Goal: Download file/media

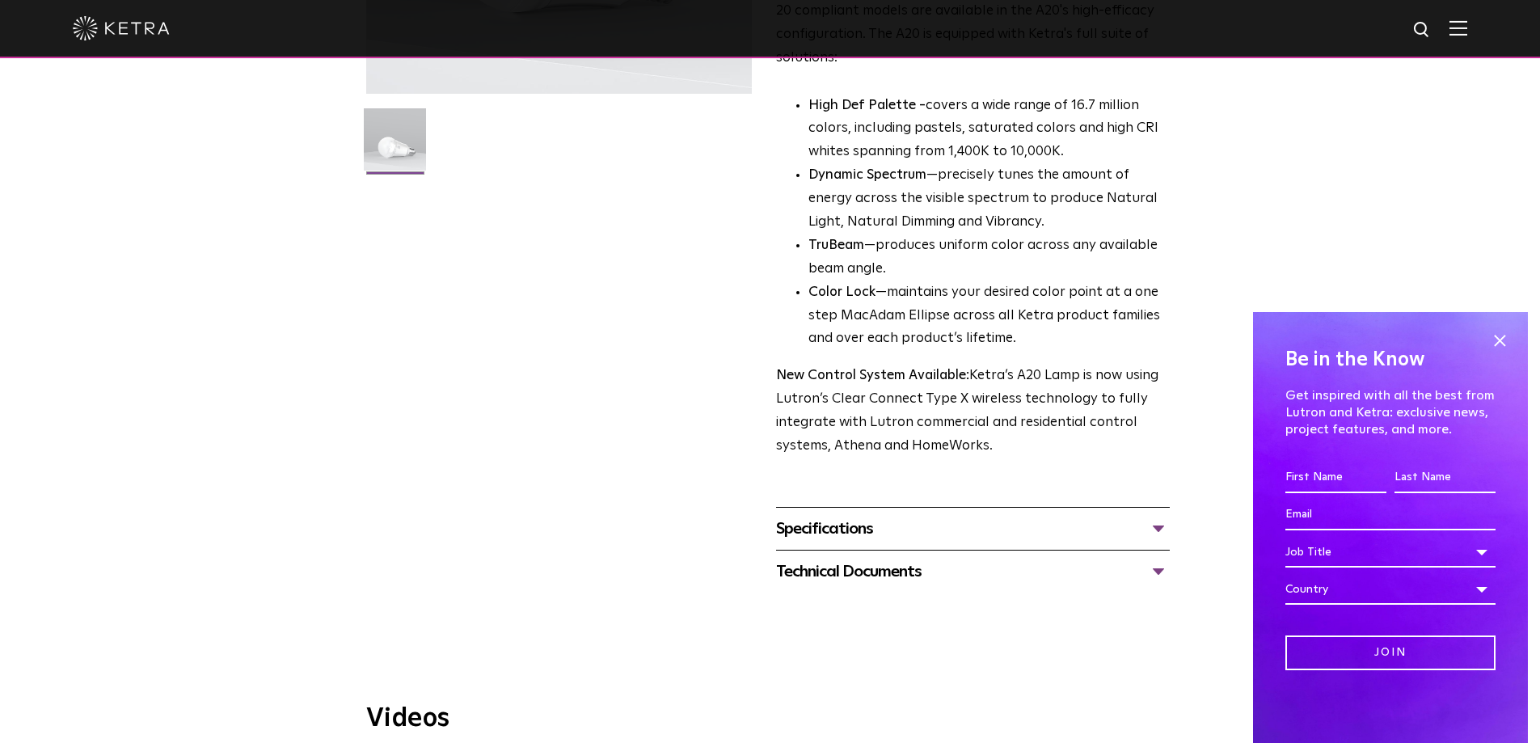
scroll to position [404, 0]
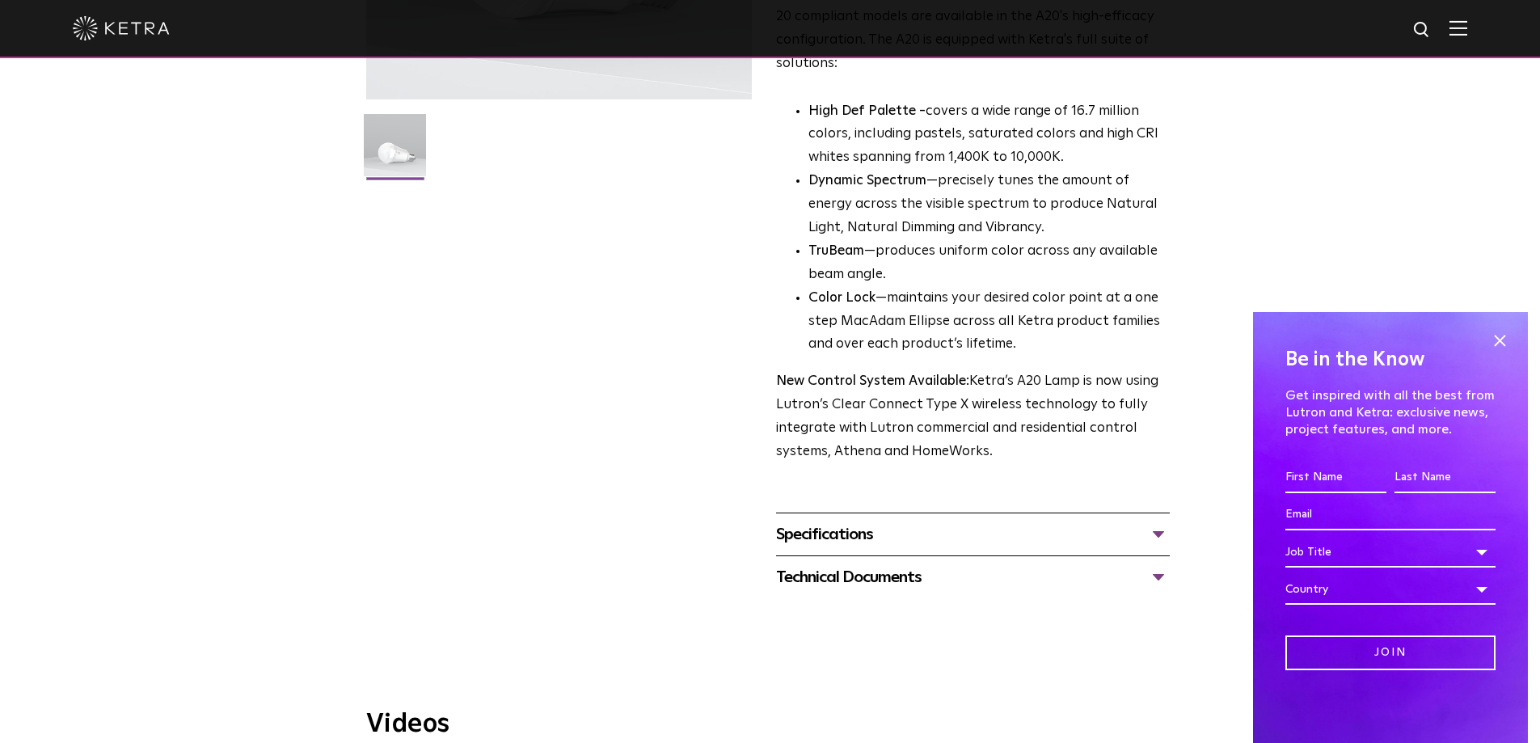
click at [1156, 521] on div "Specifications" at bounding box center [973, 534] width 394 height 26
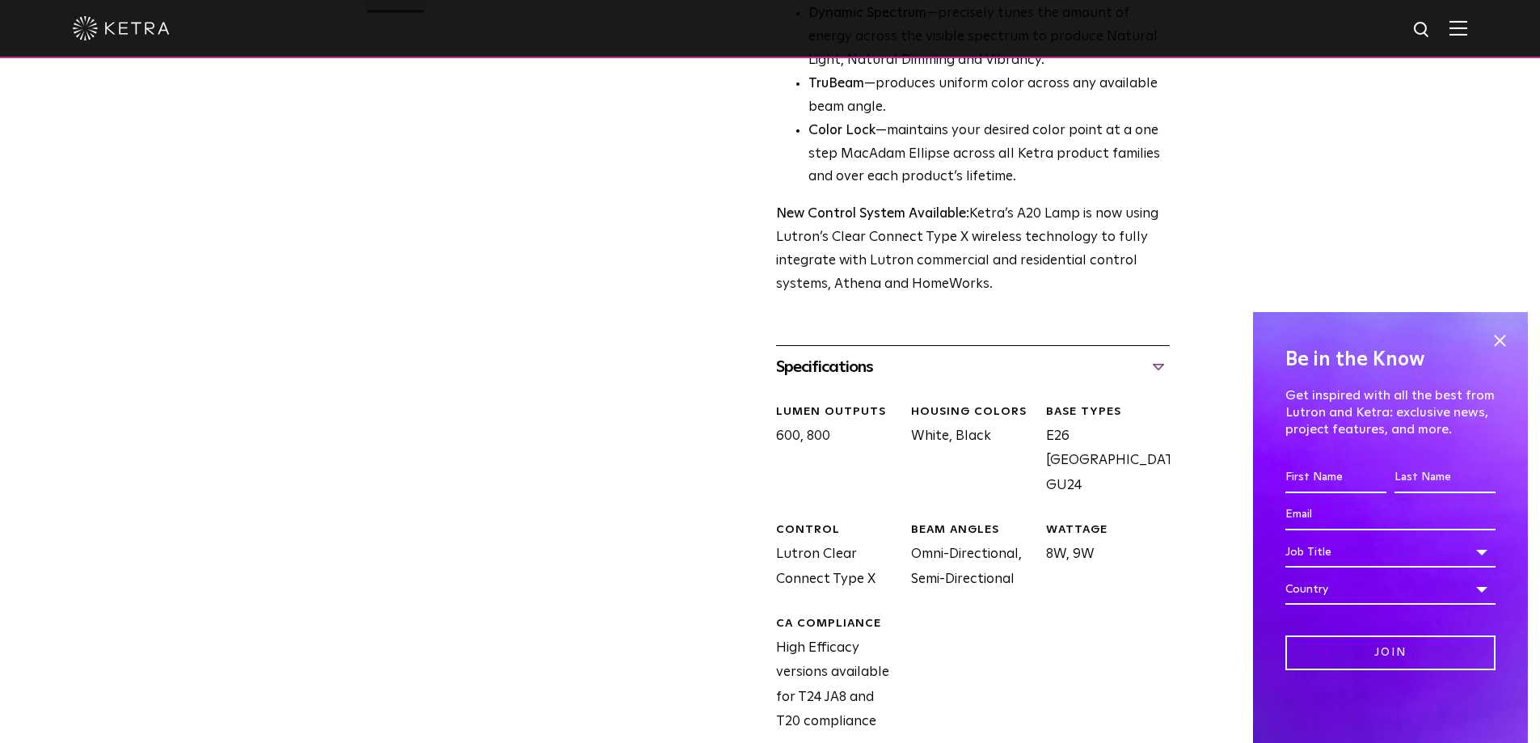
scroll to position [808, 0]
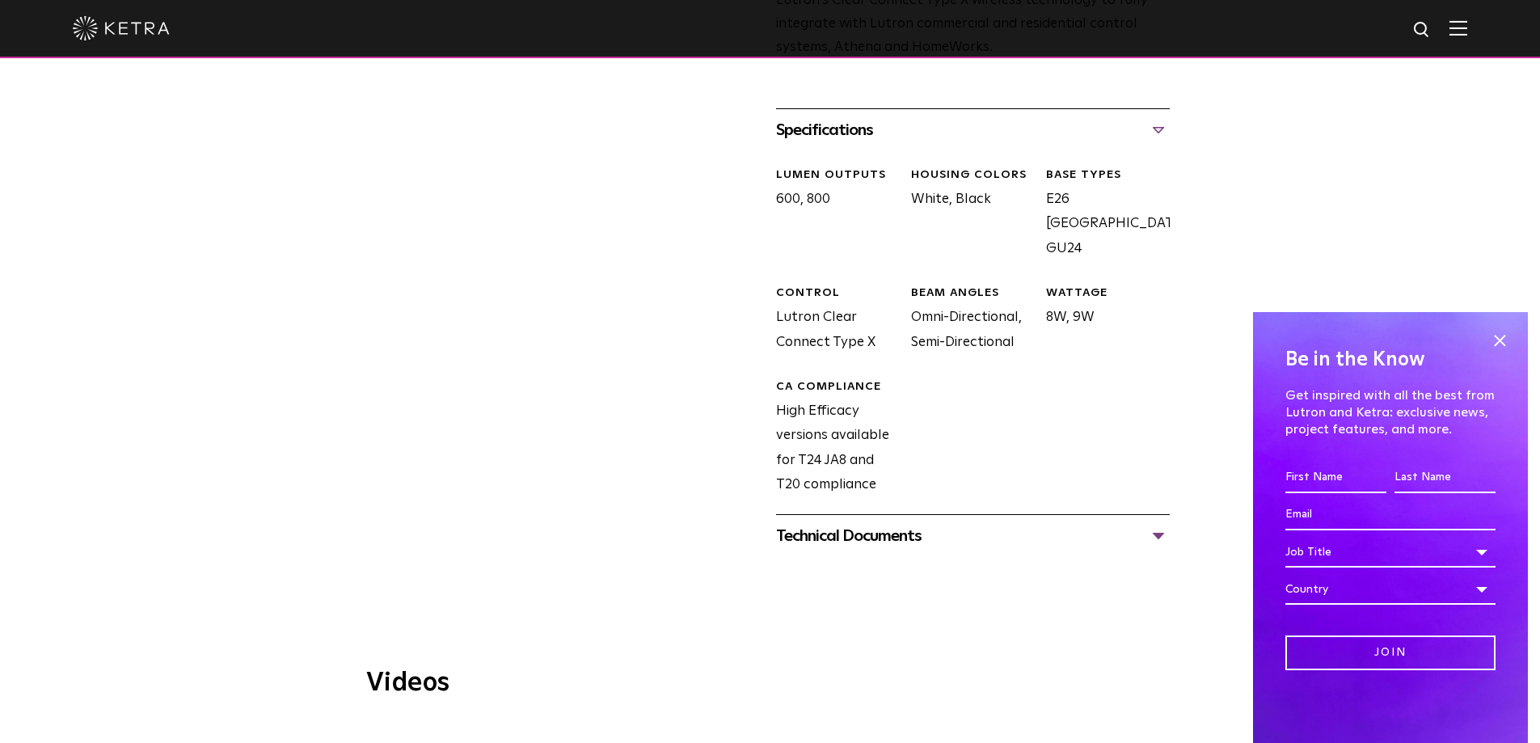
click at [837, 523] on div "Technical Documents" at bounding box center [973, 536] width 394 height 26
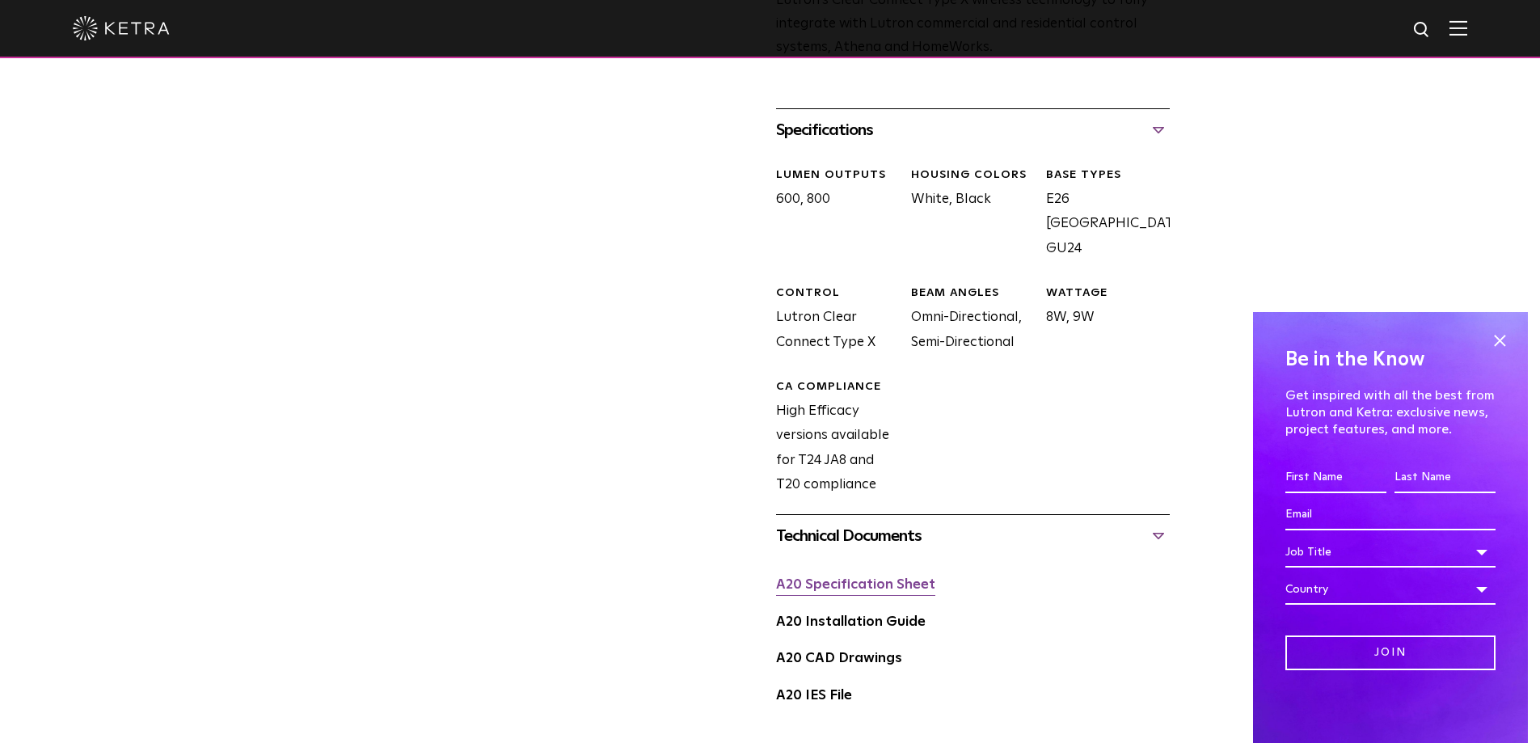
click at [839, 578] on link "A20 Specification Sheet" at bounding box center [855, 585] width 159 height 14
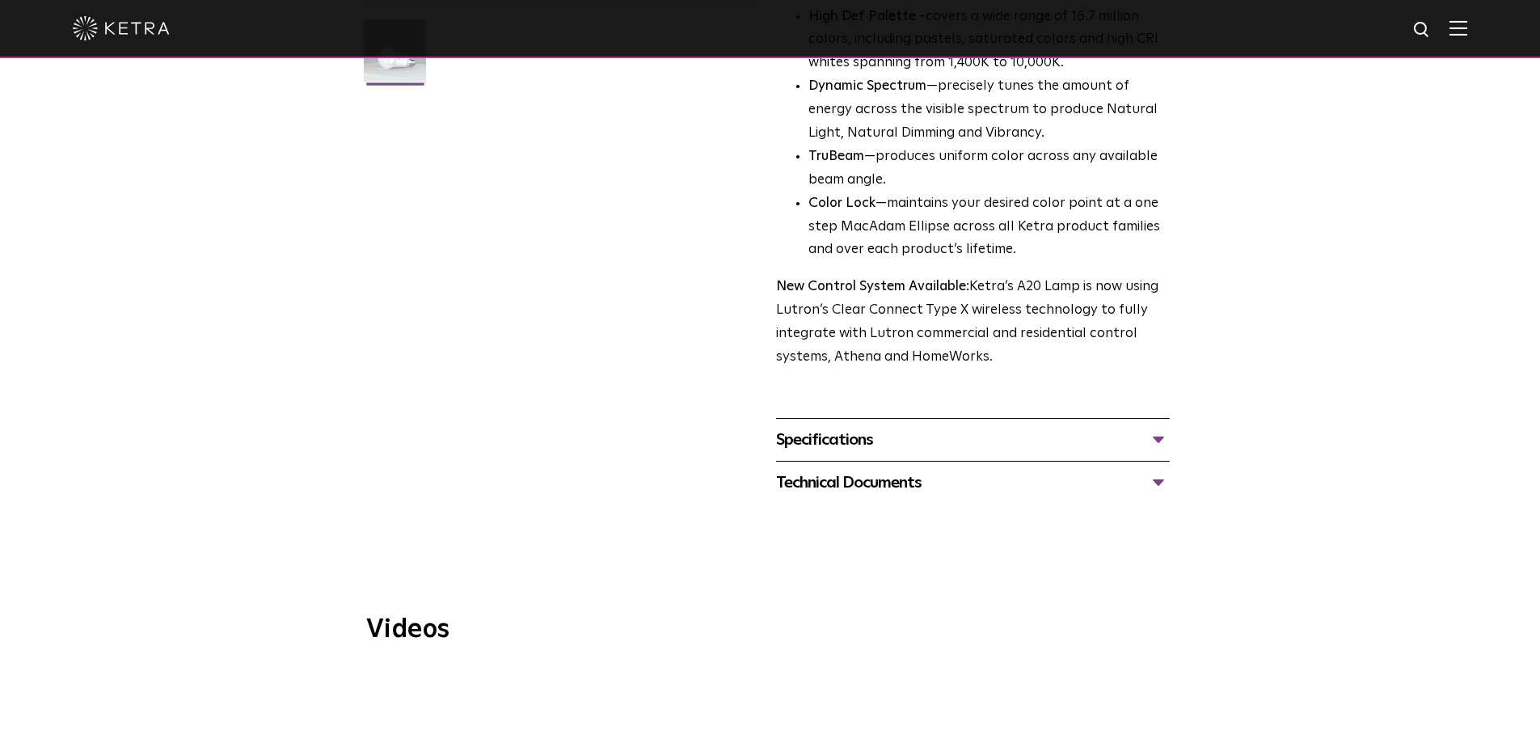
scroll to position [485, 0]
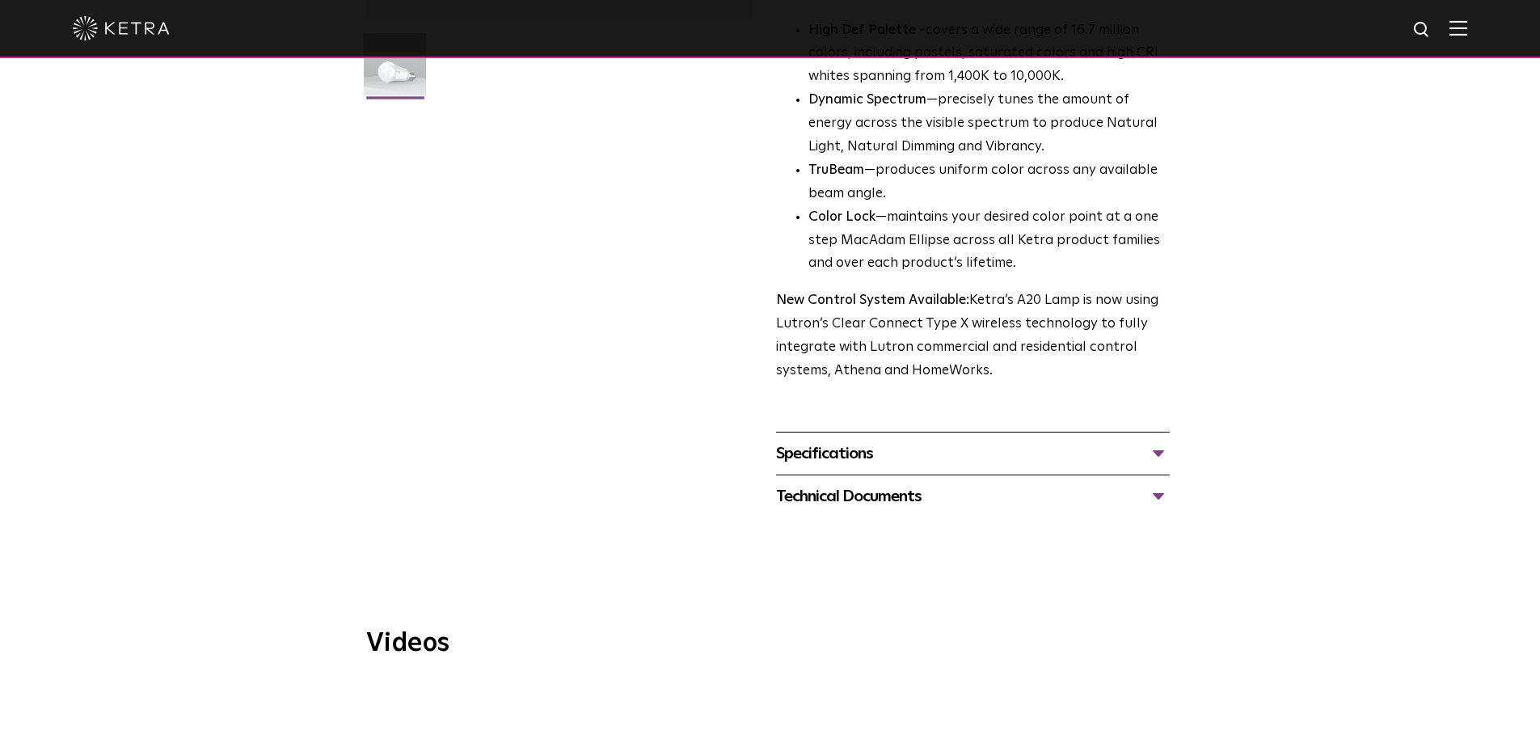
click at [1161, 441] on div "Specifications" at bounding box center [973, 454] width 394 height 26
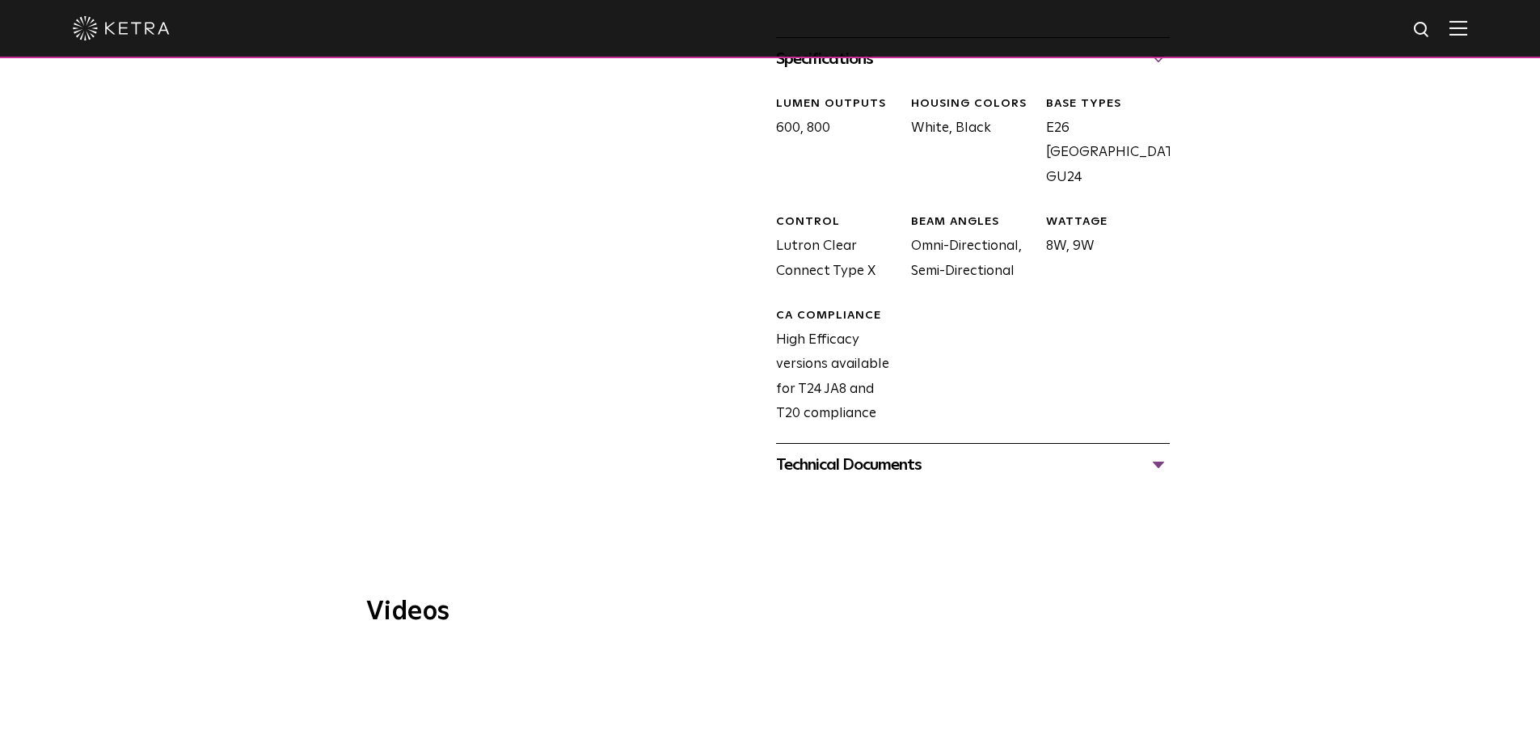
scroll to position [889, 0]
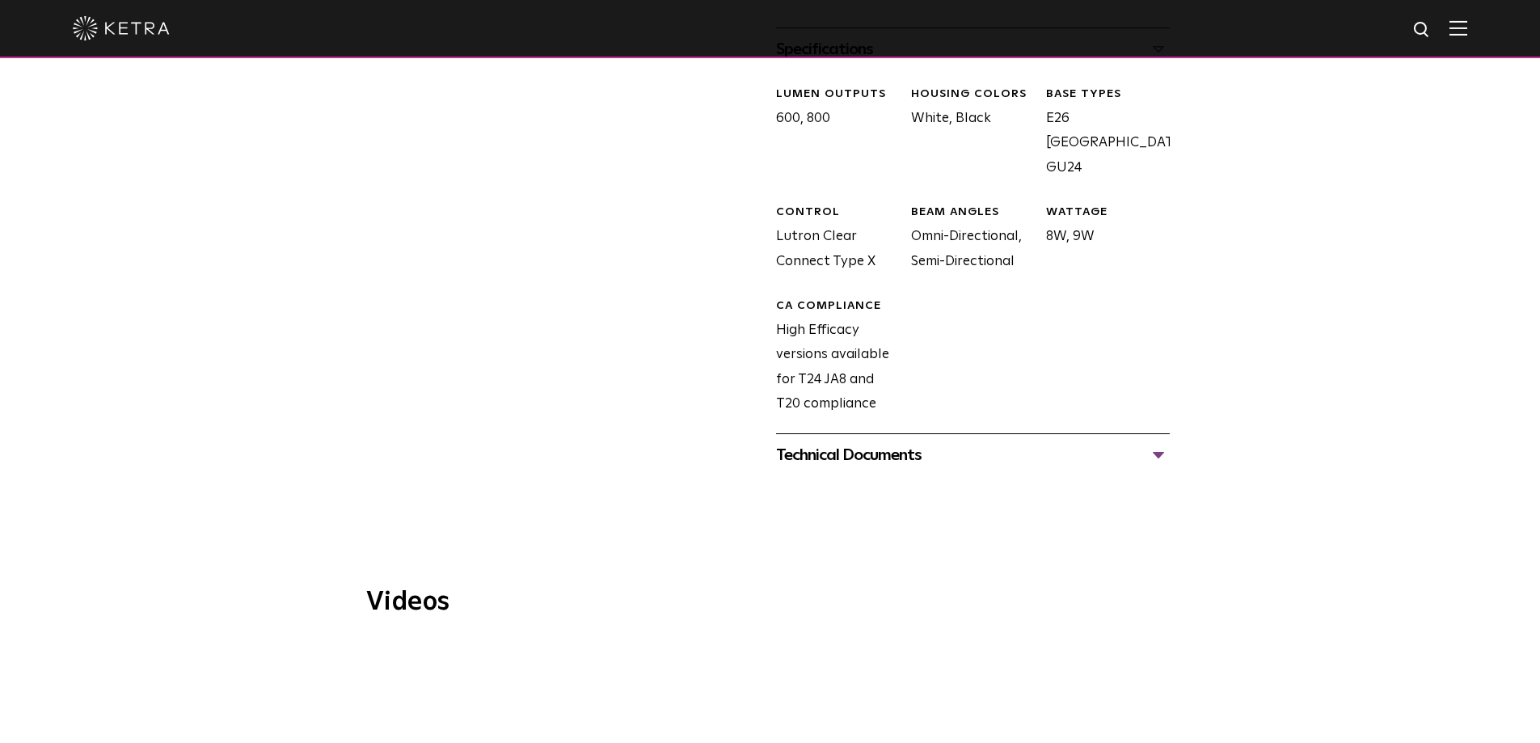
click at [872, 442] on div "Technical Documents" at bounding box center [973, 455] width 394 height 26
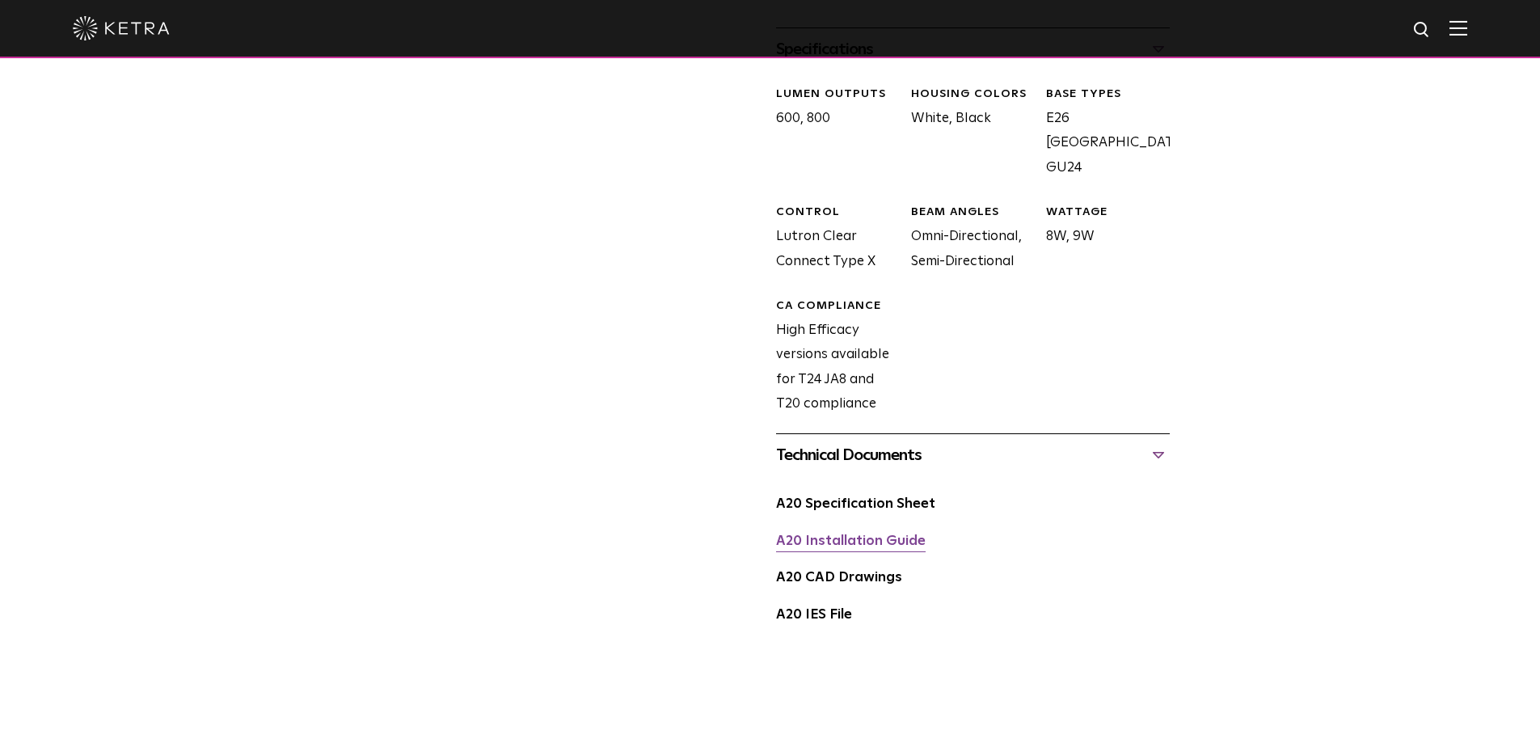
click at [885, 534] on link "A20 Installation Guide" at bounding box center [851, 541] width 150 height 14
click at [819, 497] on link "A20 Specification Sheet" at bounding box center [855, 504] width 159 height 14
